Goal: Task Accomplishment & Management: Manage account settings

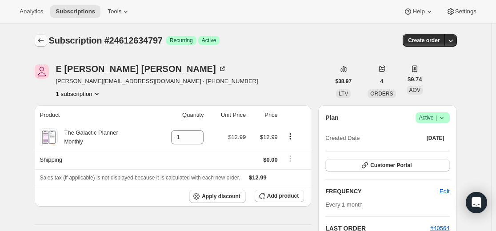
click at [47, 37] on button "Subscriptions" at bounding box center [41, 40] width 12 height 12
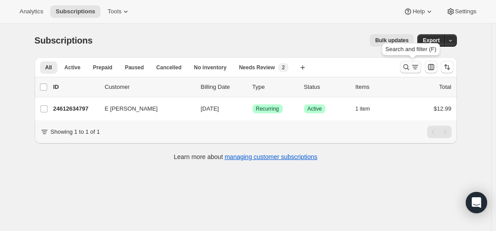
click at [411, 64] on icon "Search and filter results" at bounding box center [406, 67] width 9 height 9
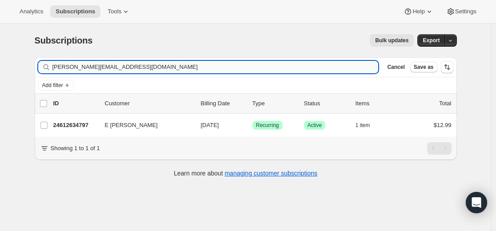
click at [200, 72] on input "[PERSON_NAME][EMAIL_ADDRESS][DOMAIN_NAME]" at bounding box center [215, 67] width 326 height 12
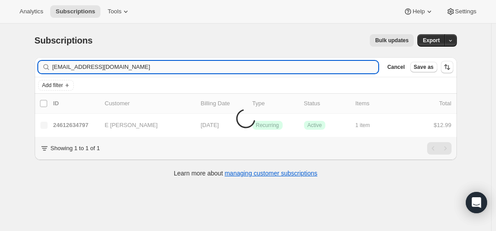
type input "[EMAIL_ADDRESS][DOMAIN_NAME]"
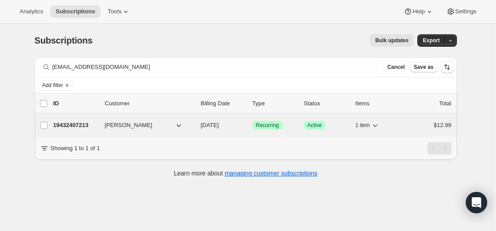
click at [81, 125] on p "19432407213" at bounding box center [75, 125] width 44 height 9
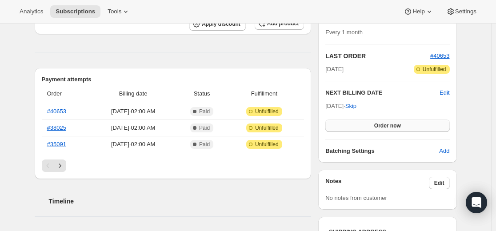
scroll to position [178, 0]
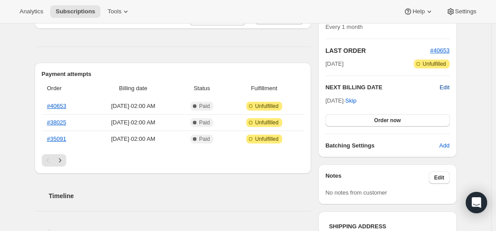
click at [446, 89] on span "Edit" at bounding box center [445, 87] width 10 height 9
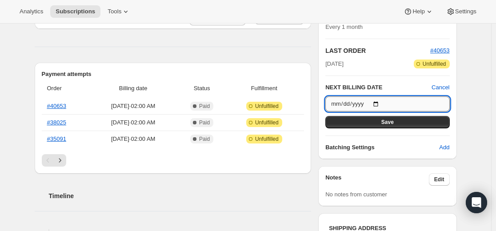
click at [379, 101] on input "[DATE]" at bounding box center [388, 104] width 124 height 15
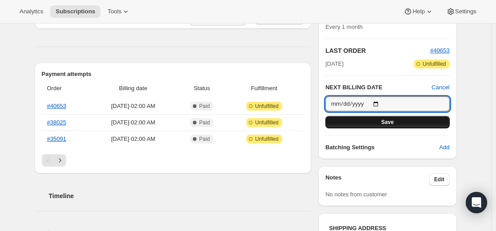
type input "[DATE]"
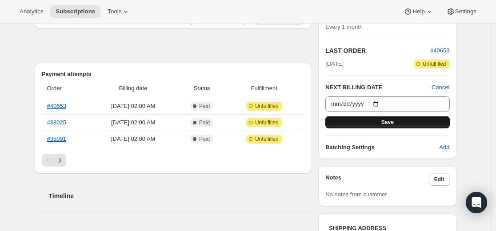
click at [394, 123] on span "Save" at bounding box center [388, 122] width 12 height 7
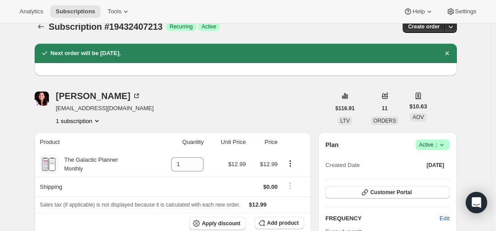
scroll to position [0, 0]
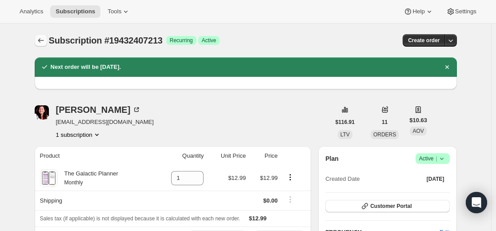
click at [43, 44] on icon "Subscriptions" at bounding box center [40, 40] width 9 height 9
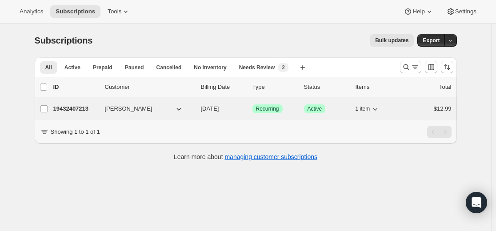
click at [87, 108] on p "19432407213" at bounding box center [75, 109] width 44 height 9
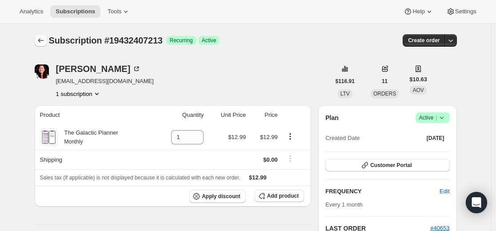
click at [41, 42] on icon "Subscriptions" at bounding box center [40, 40] width 9 height 9
